Goal: Task Accomplishment & Management: Complete application form

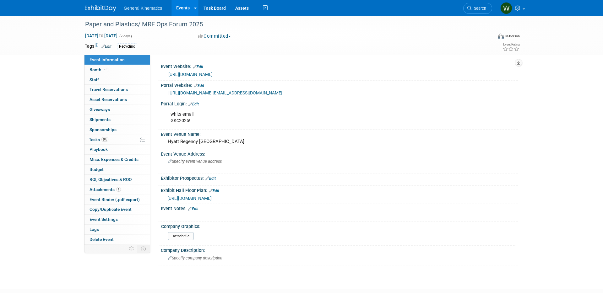
click at [99, 5] on img at bounding box center [100, 8] width 31 height 6
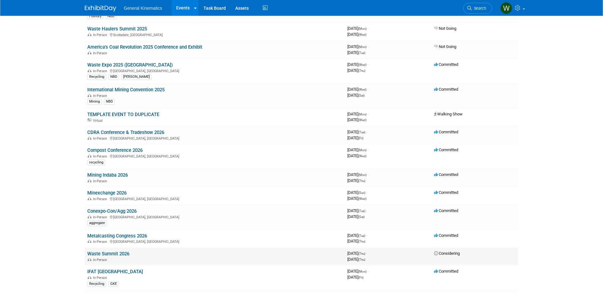
scroll to position [262, 0]
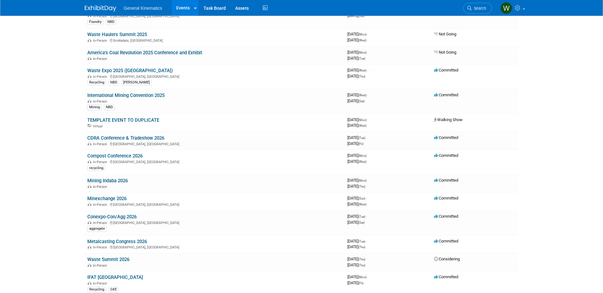
click at [92, 7] on img at bounding box center [100, 8] width 31 height 6
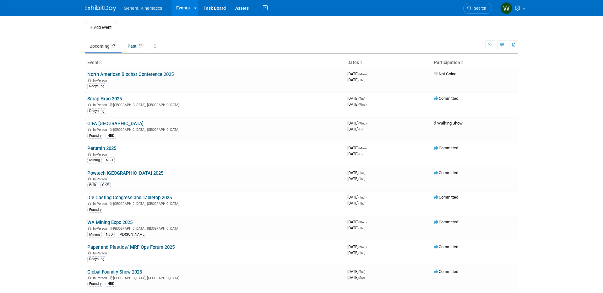
drag, startPoint x: 96, startPoint y: 26, endPoint x: 100, endPoint y: 32, distance: 7.4
click at [96, 26] on button "Add Event" at bounding box center [100, 27] width 31 height 11
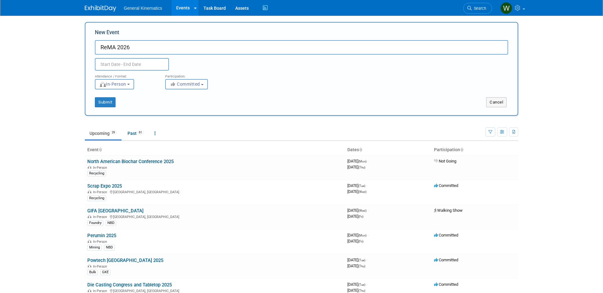
type input "ReMA 2026"
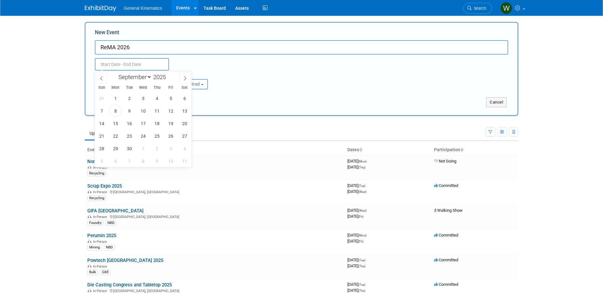
click at [141, 63] on input "text" at bounding box center [132, 64] width 74 height 13
click at [186, 78] on icon at bounding box center [185, 78] width 4 height 4
click at [186, 77] on icon at bounding box center [185, 78] width 4 height 4
select select "11"
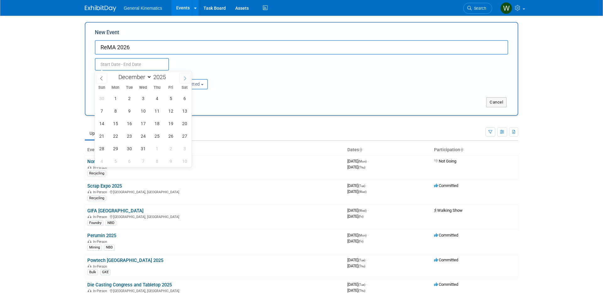
click at [186, 77] on icon at bounding box center [185, 78] width 4 height 4
type input "2026"
click at [186, 77] on icon at bounding box center [185, 78] width 4 height 4
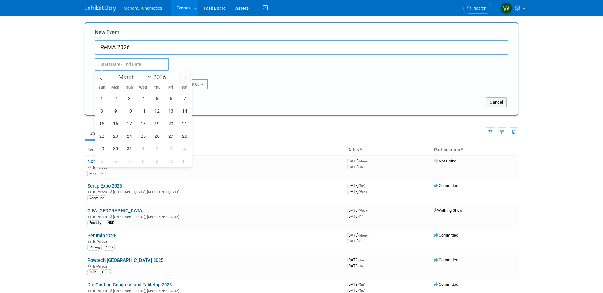
select select "3"
click at [118, 123] on span "13" at bounding box center [115, 123] width 12 height 12
click at [147, 123] on span "15" at bounding box center [143, 123] width 12 height 12
type input "[DATE] to [DATE]"
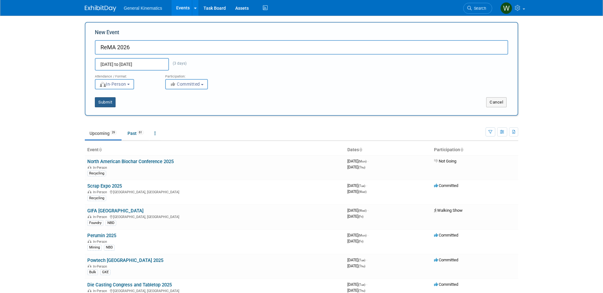
click at [108, 102] on button "Submit" at bounding box center [105, 102] width 21 height 10
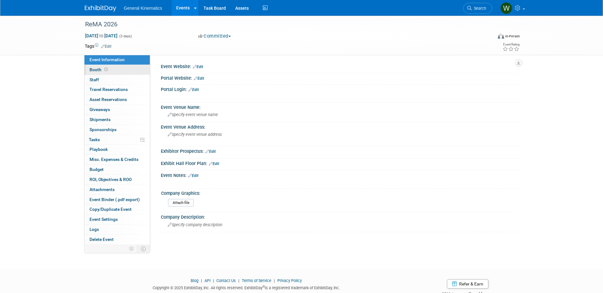
click at [128, 69] on link "Booth" at bounding box center [116, 70] width 65 height 10
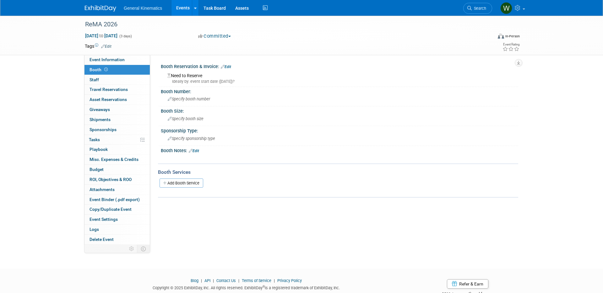
click at [229, 66] on link "Edit" at bounding box center [226, 67] width 10 height 4
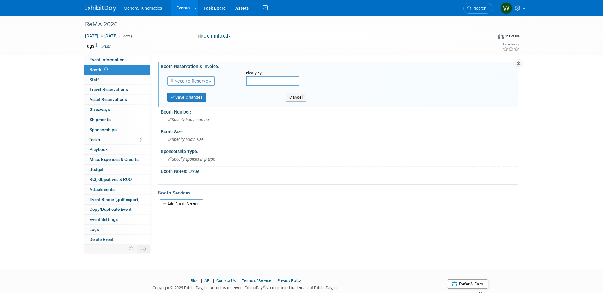
click at [199, 81] on span "Need to Reserve" at bounding box center [188, 80] width 37 height 5
click at [195, 100] on link "Reserved" at bounding box center [201, 100] width 67 height 9
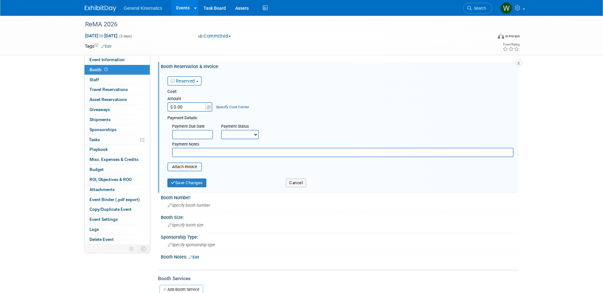
click at [189, 107] on input "$ 0.00" at bounding box center [186, 106] width 39 height 9
type input "$ 17,000.00"
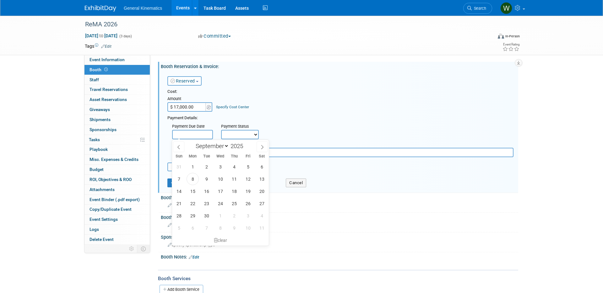
click at [190, 135] on input "text" at bounding box center [192, 134] width 41 height 9
click at [263, 147] on icon at bounding box center [262, 147] width 4 height 4
click at [177, 145] on icon at bounding box center [178, 147] width 4 height 4
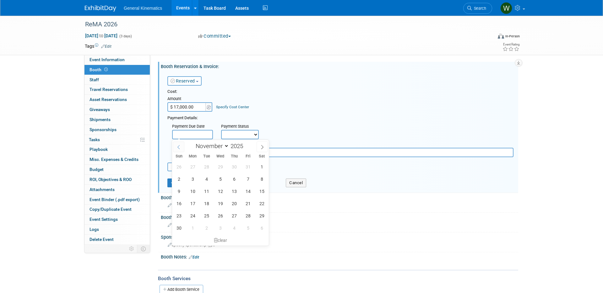
click at [178, 149] on span at bounding box center [178, 147] width 11 height 11
click at [262, 148] on icon at bounding box center [262, 147] width 4 height 4
select select "11"
click at [262, 148] on icon at bounding box center [262, 147] width 4 height 4
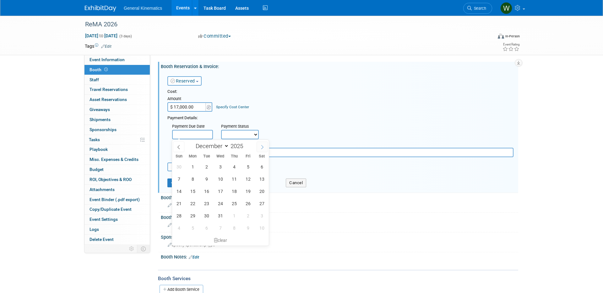
type input "2026"
select select "0"
click at [179, 149] on icon at bounding box center [178, 147] width 4 height 4
type input "2025"
click at [179, 149] on icon at bounding box center [178, 147] width 4 height 4
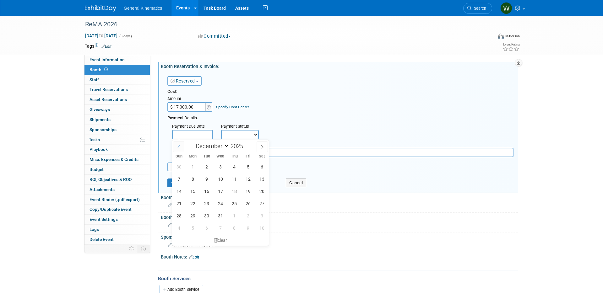
select select "10"
click at [221, 180] on span "5" at bounding box center [220, 179] width 12 height 12
type input "Nov 5, 2025"
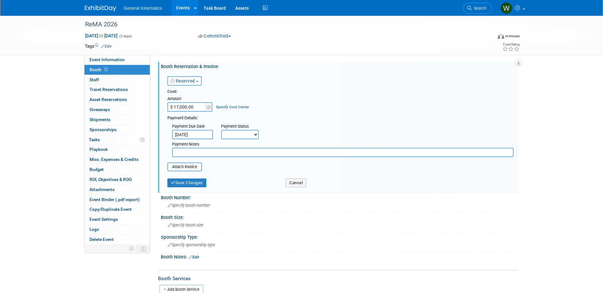
click at [250, 138] on select "Not Paid Yet Partially Paid Paid in Full" at bounding box center [240, 134] width 38 height 9
select select "2"
click at [221, 130] on select "Not Paid Yet Partially Paid Paid in Full" at bounding box center [240, 134] width 38 height 9
click at [275, 137] on input "text" at bounding box center [288, 134] width 41 height 9
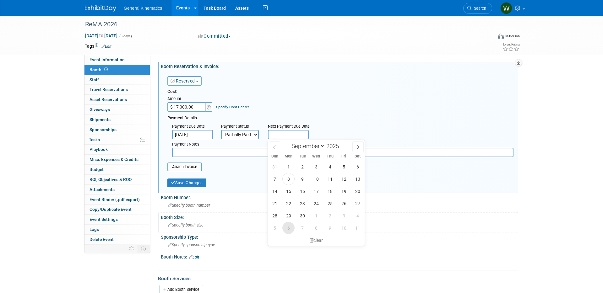
click at [288, 229] on span "6" at bounding box center [288, 228] width 12 height 12
type input "Oct 6, 2025"
click at [201, 155] on input "text" at bounding box center [342, 152] width 341 height 9
click at [201, 138] on body "General Kinematics Events Add Event Bulk Upload Events Shareable Event Boards R…" at bounding box center [301, 146] width 603 height 293
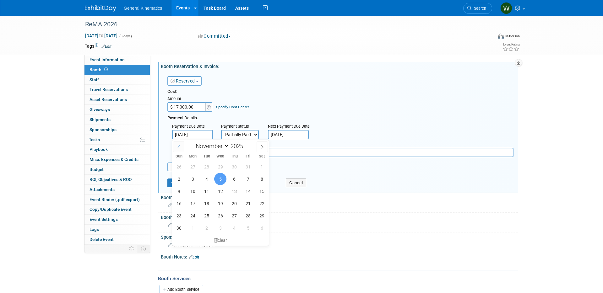
click at [180, 148] on icon at bounding box center [178, 147] width 4 height 4
click at [179, 149] on icon at bounding box center [178, 147] width 2 height 4
select select "8"
drag, startPoint x: 192, startPoint y: 178, endPoint x: 198, endPoint y: 191, distance: 14.5
click at [192, 178] on span "8" at bounding box center [192, 179] width 12 height 12
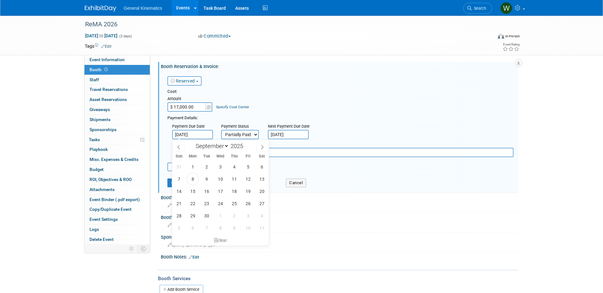
type input "Sep 8, 2025"
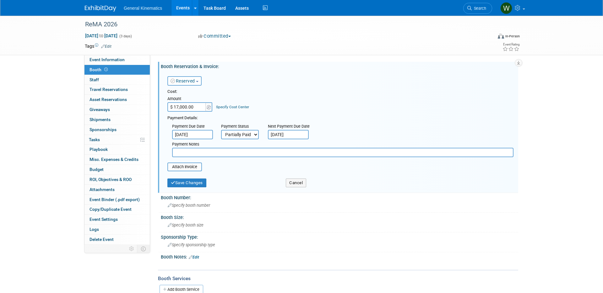
click at [190, 154] on input "text" at bounding box center [342, 152] width 341 height 9
type input "paid deposit but remaining amount is to be paid by check"
click at [178, 166] on input "file" at bounding box center [164, 167] width 75 height 8
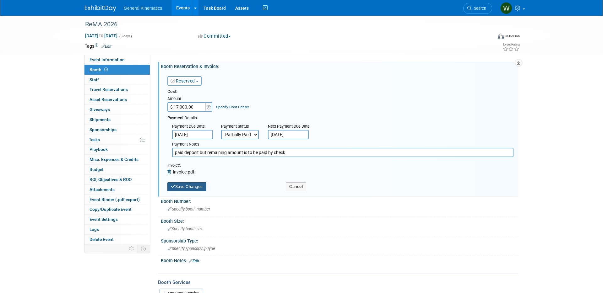
click at [180, 187] on button "Save Changes" at bounding box center [186, 186] width 39 height 9
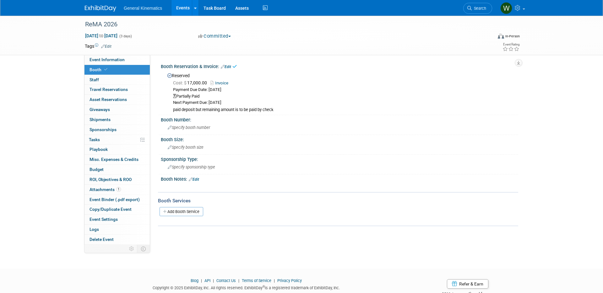
click at [223, 82] on link "Invoice" at bounding box center [220, 83] width 21 height 5
click at [200, 127] on span "Specify booth number" at bounding box center [189, 127] width 42 height 5
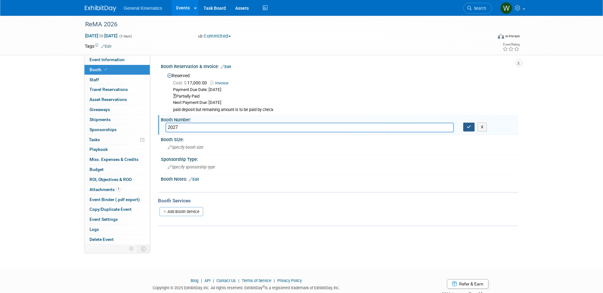
type input "2027"
click at [473, 127] on button "button" at bounding box center [468, 127] width 11 height 9
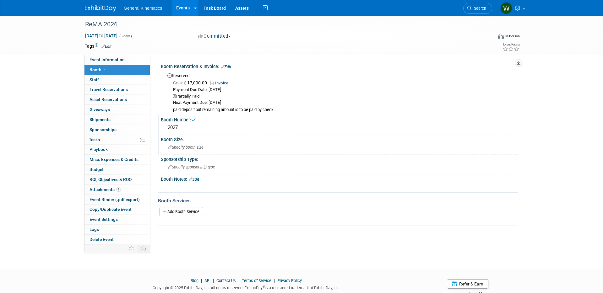
click at [188, 148] on span "Specify booth size" at bounding box center [186, 147] width 36 height 5
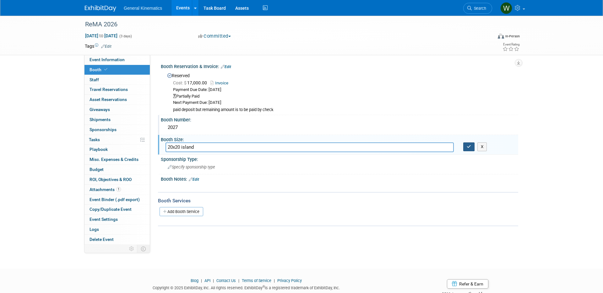
type input "20x20 island"
click at [469, 146] on icon "button" at bounding box center [468, 147] width 4 height 4
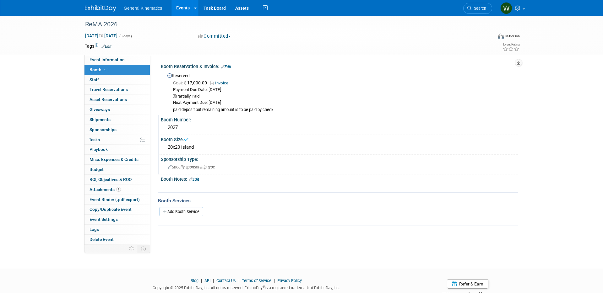
click at [198, 168] on span "Specify sponsorship type" at bounding box center [191, 167] width 47 height 5
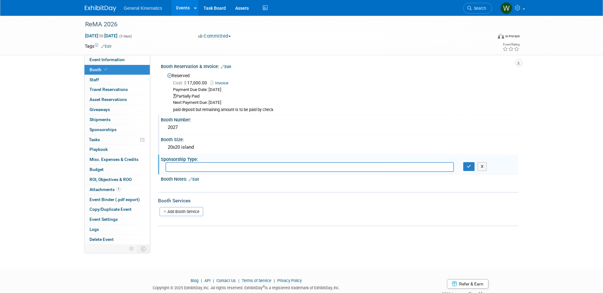
click at [191, 140] on div "Booth Size:" at bounding box center [339, 139] width 357 height 8
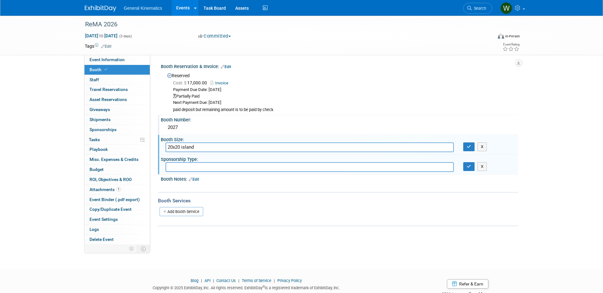
drag, startPoint x: 196, startPoint y: 148, endPoint x: 180, endPoint y: 148, distance: 15.1
click at [180, 148] on input "20x20 island" at bounding box center [309, 148] width 288 height 10
type input "20x20 island"
click at [468, 146] on icon "button" at bounding box center [468, 147] width 4 height 4
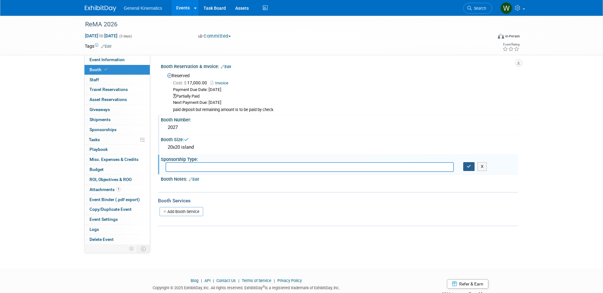
click at [467, 166] on icon "button" at bounding box center [468, 166] width 4 height 4
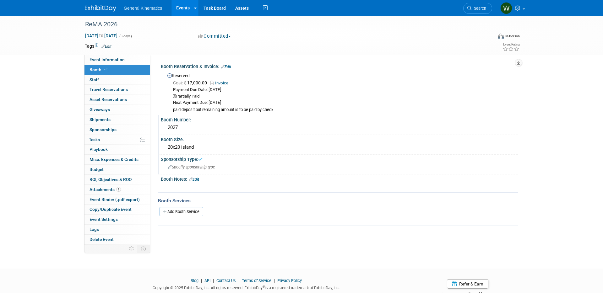
click at [201, 167] on span "Specify sponsorship type" at bounding box center [191, 167] width 47 height 5
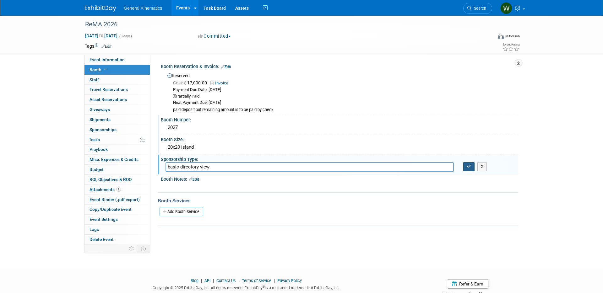
type input "basic directory view"
click at [468, 169] on button "button" at bounding box center [468, 166] width 11 height 9
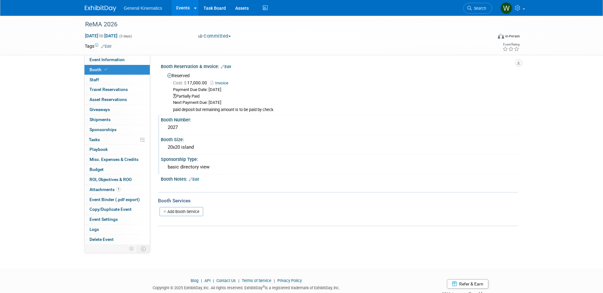
click at [225, 83] on link "Invoice" at bounding box center [220, 83] width 21 height 5
click at [118, 35] on span "Apr 13, 2026 to Apr 15, 2026" at bounding box center [101, 36] width 33 height 6
select select "3"
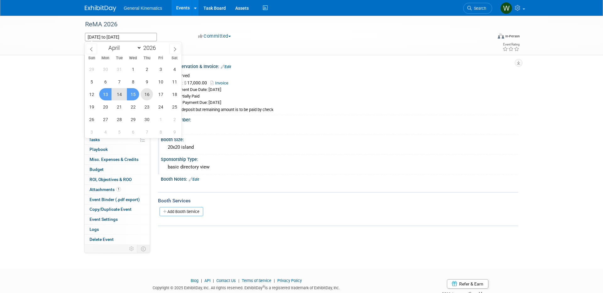
click at [151, 94] on span "16" at bounding box center [147, 94] width 12 height 12
type input "Apr 16, 2026"
click at [103, 95] on span "13" at bounding box center [105, 94] width 12 height 12
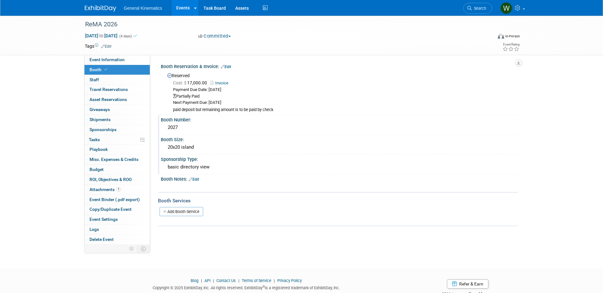
click at [108, 45] on link "Edit" at bounding box center [106, 46] width 10 height 4
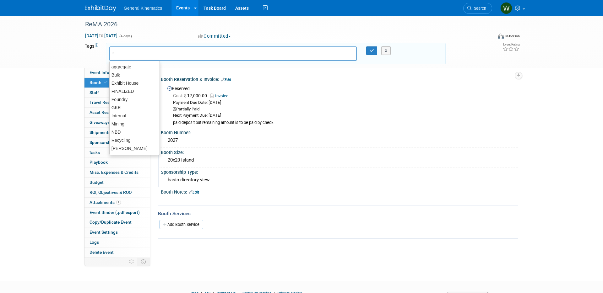
type input "re"
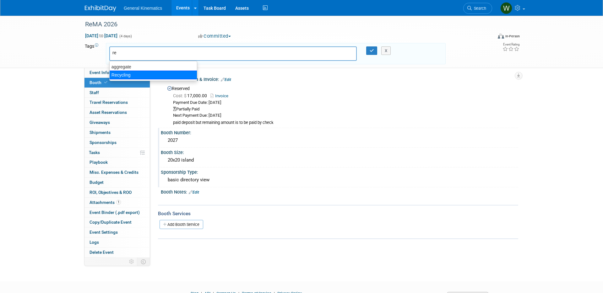
click at [125, 74] on div "Recycling" at bounding box center [153, 75] width 88 height 9
type input "Recycling"
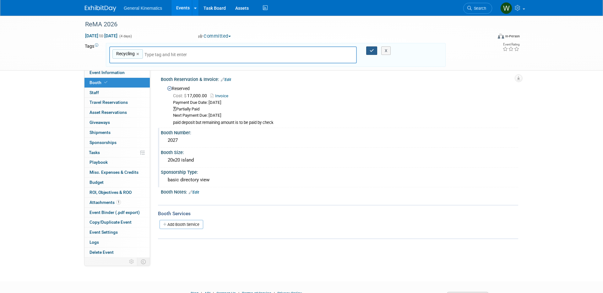
click at [371, 52] on icon "button" at bounding box center [371, 51] width 4 height 4
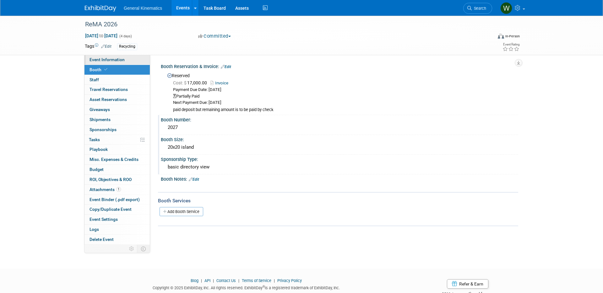
click at [110, 61] on span "Event Information" at bounding box center [106, 59] width 35 height 5
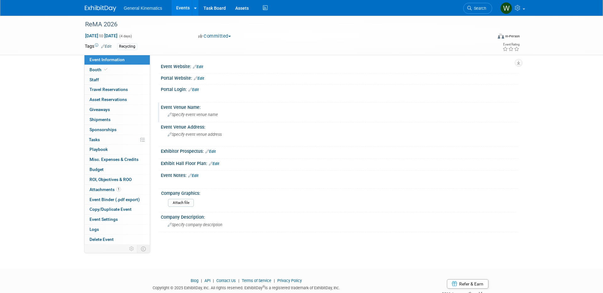
click at [199, 115] on span "Specify event venue name" at bounding box center [193, 114] width 50 height 5
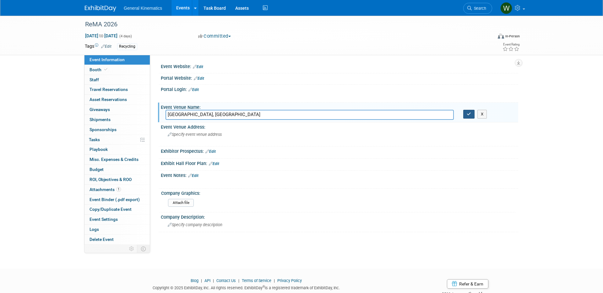
type input "Mandalay Bay, LV"
click at [471, 113] on button "button" at bounding box center [468, 114] width 11 height 9
